Goal: Navigation & Orientation: Find specific page/section

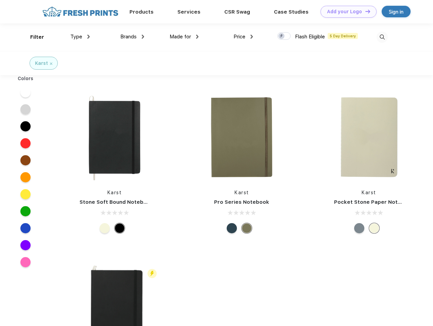
click at [346, 12] on link "Add your Logo Design Tool" at bounding box center [348, 12] width 56 height 12
click at [0, 0] on div "Design Tool" at bounding box center [0, 0] width 0 height 0
click at [364, 11] on link "Add your Logo Design Tool" at bounding box center [348, 12] width 56 height 12
click at [33, 37] on div "Filter" at bounding box center [37, 37] width 14 height 8
click at [80, 37] on span "Type" at bounding box center [76, 37] width 12 height 6
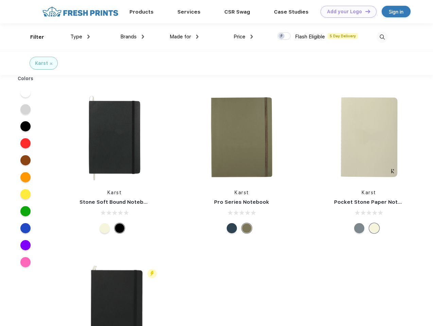
click at [132, 37] on span "Brands" at bounding box center [128, 37] width 16 height 6
click at [184, 37] on span "Made for" at bounding box center [179, 37] width 21 height 6
click at [243, 37] on span "Price" at bounding box center [239, 37] width 12 height 6
click at [284, 36] on div at bounding box center [283, 35] width 13 height 7
click at [281, 36] on input "checkbox" at bounding box center [279, 34] width 4 height 4
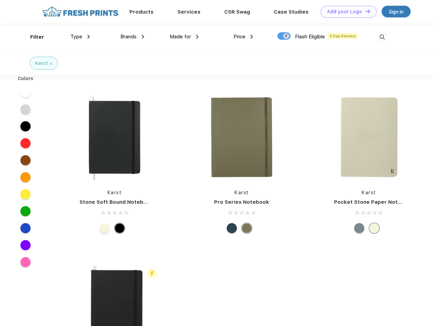
click at [382, 37] on img at bounding box center [381, 37] width 11 height 11
